Goal: Transaction & Acquisition: Download file/media

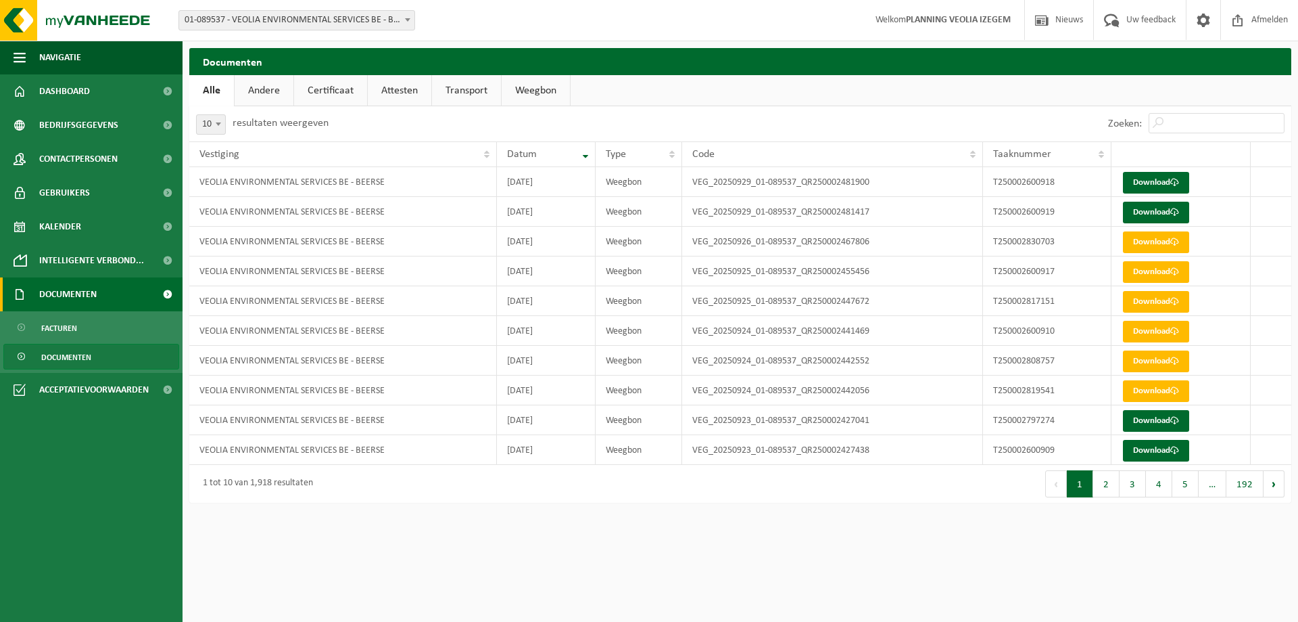
click at [53, 289] on span "Documenten" at bounding box center [67, 294] width 57 height 34
click at [119, 291] on link "Documenten" at bounding box center [91, 294] width 183 height 34
click at [166, 291] on span at bounding box center [167, 294] width 30 height 34
click at [164, 297] on span at bounding box center [167, 294] width 30 height 34
click at [1148, 183] on link "Download" at bounding box center [1156, 183] width 66 height 22
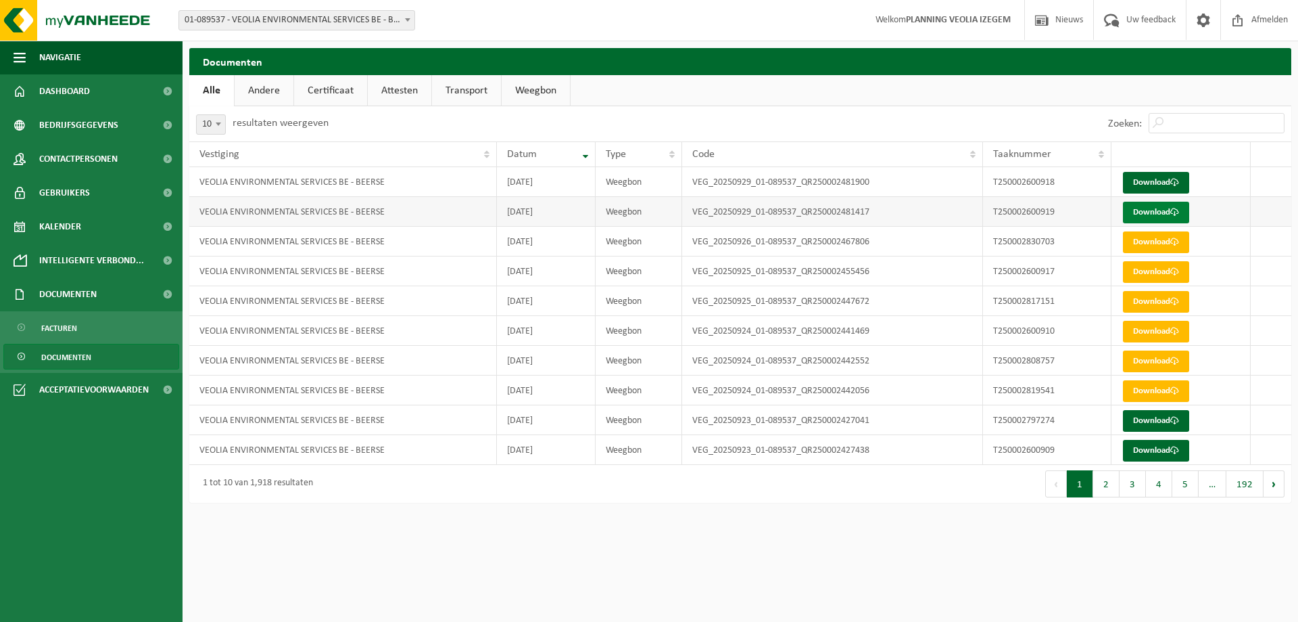
click at [1151, 208] on link "Download" at bounding box center [1156, 213] width 66 height 22
click at [753, 84] on ul "Alle Andere Certificaat Attesten Transport Weegbon" at bounding box center [740, 90] width 1102 height 31
drag, startPoint x: 753, startPoint y: 75, endPoint x: 1115, endPoint y: 106, distance: 363.1
click at [1115, 106] on div "Zoeken:" at bounding box center [1197, 123] width 190 height 35
drag, startPoint x: 1115, startPoint y: 1, endPoint x: 1153, endPoint y: 79, distance: 87.4
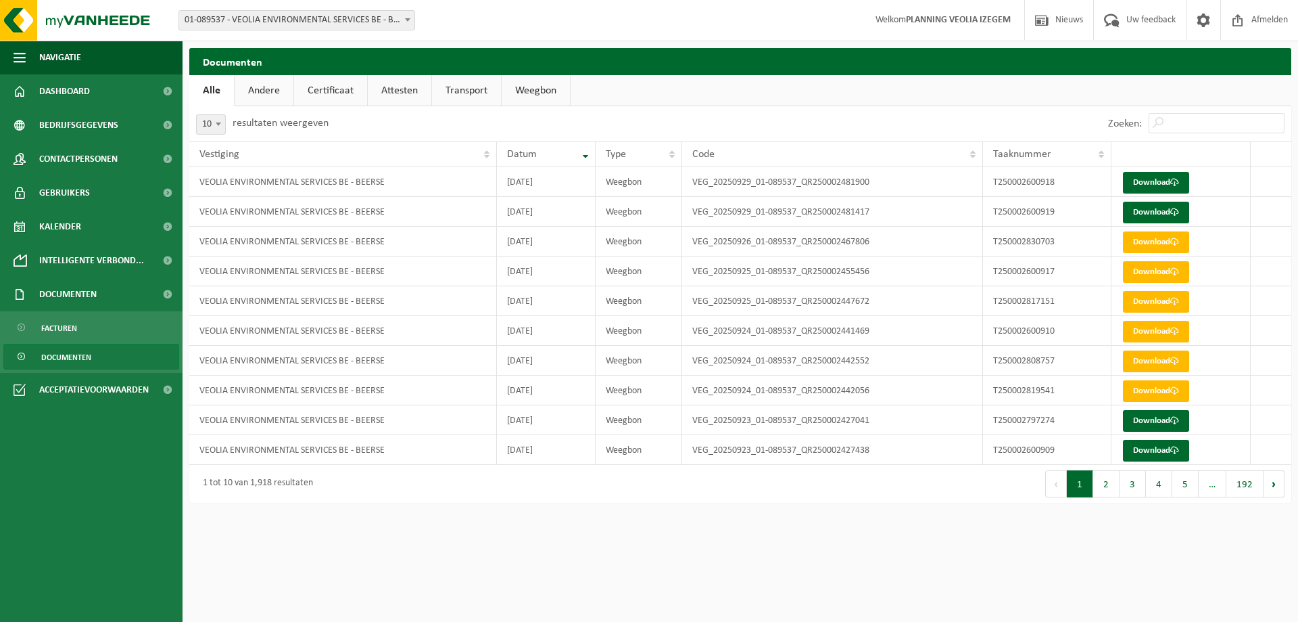
click at [1153, 79] on ul "Alle Andere Certificaat Attesten Transport Weegbon" at bounding box center [740, 90] width 1102 height 31
drag, startPoint x: 1162, startPoint y: 74, endPoint x: 792, endPoint y: 504, distance: 566.8
click at [792, 504] on div "Documenten Even geduld. Door de grote hoeveelheid gegevens duurt het laden even…" at bounding box center [741, 278] width 1116 height 461
drag, startPoint x: 643, startPoint y: 106, endPoint x: 1025, endPoint y: 100, distance: 382.1
click at [1025, 100] on ul "Alle Andere Certificaat Attesten Transport Weegbon" at bounding box center [740, 90] width 1102 height 31
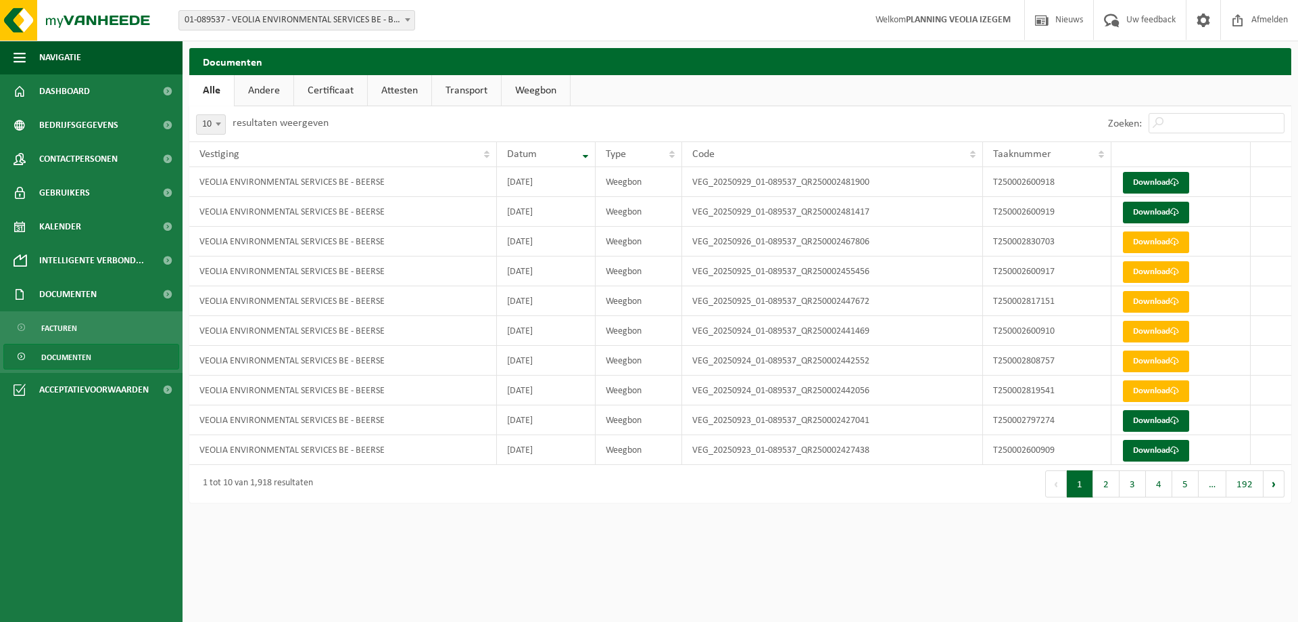
drag, startPoint x: 1012, startPoint y: 106, endPoint x: 962, endPoint y: 99, distance: 51.3
drag, startPoint x: 962, startPoint y: 99, endPoint x: 943, endPoint y: 103, distance: 19.5
drag, startPoint x: 943, startPoint y: 103, endPoint x: 920, endPoint y: 101, distance: 23.2
drag, startPoint x: 920, startPoint y: 101, endPoint x: 913, endPoint y: 105, distance: 8.3
drag, startPoint x: 908, startPoint y: 106, endPoint x: 648, endPoint y: 83, distance: 261.4
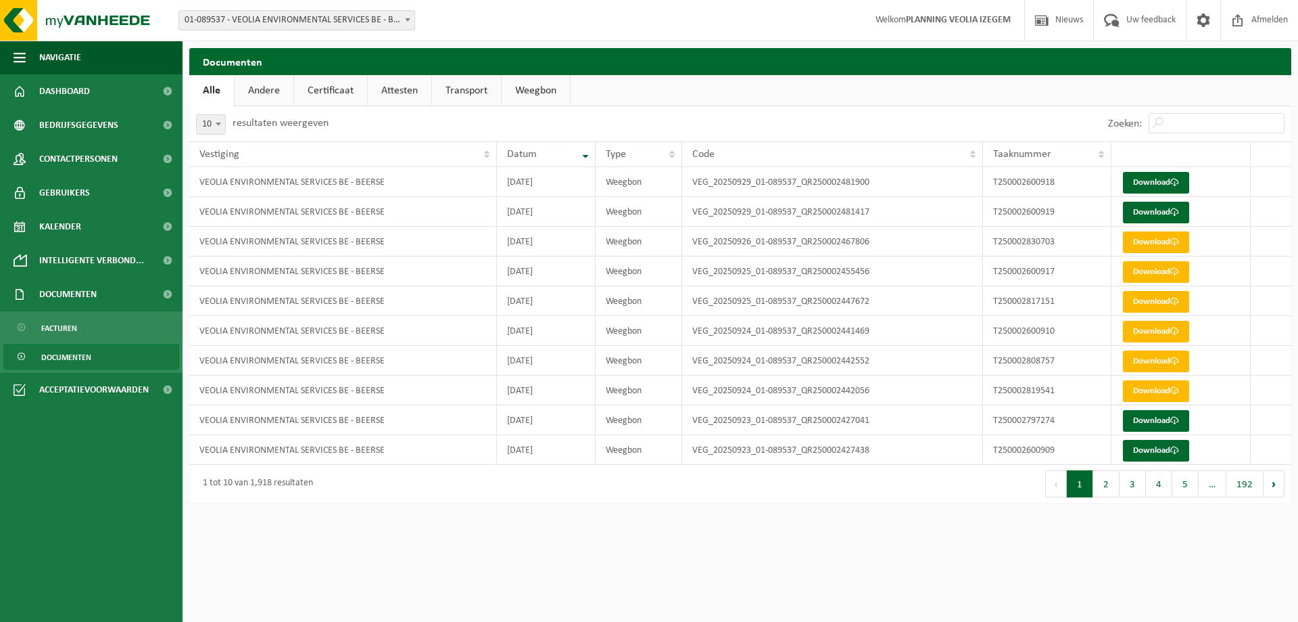
click at [648, 83] on ul "Alle Andere Certificaat Attesten Transport Weegbon" at bounding box center [740, 90] width 1102 height 31
